Goal: Contribute content

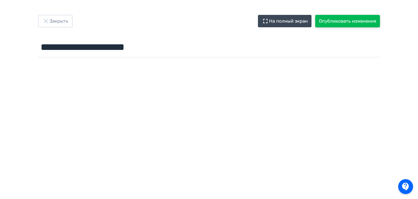
click at [327, 20] on button "Опубликовать изменения" at bounding box center [347, 21] width 65 height 12
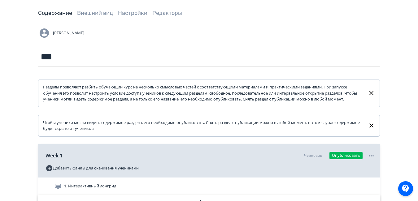
scroll to position [95, 0]
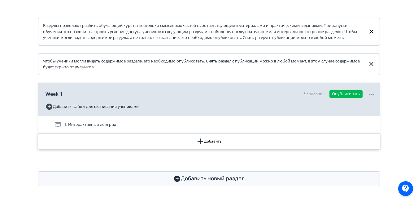
click at [220, 143] on button "Добавить" at bounding box center [209, 141] width 342 height 15
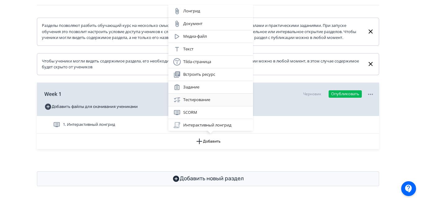
click at [211, 99] on div "Тестирование" at bounding box center [210, 99] width 74 height 7
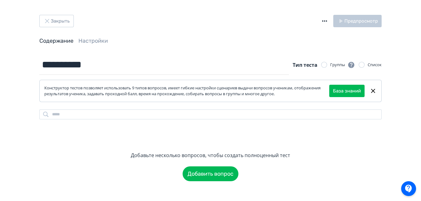
click at [326, 65] on div at bounding box center [324, 65] width 6 height 6
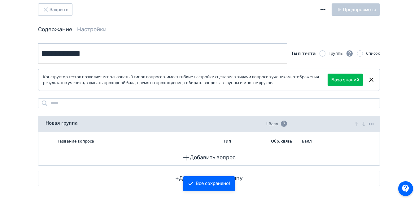
scroll to position [11, 0]
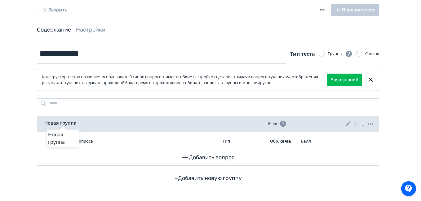
click at [62, 122] on div "Новая группа" at bounding box center [63, 123] width 32 height 7
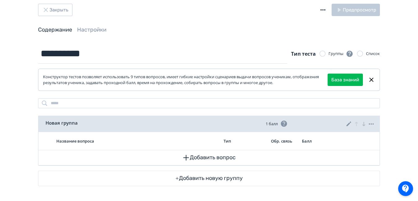
click at [250, 130] on div "Новая группа 1 балл" at bounding box center [209, 124] width 342 height 16
